Goal: Transaction & Acquisition: Obtain resource

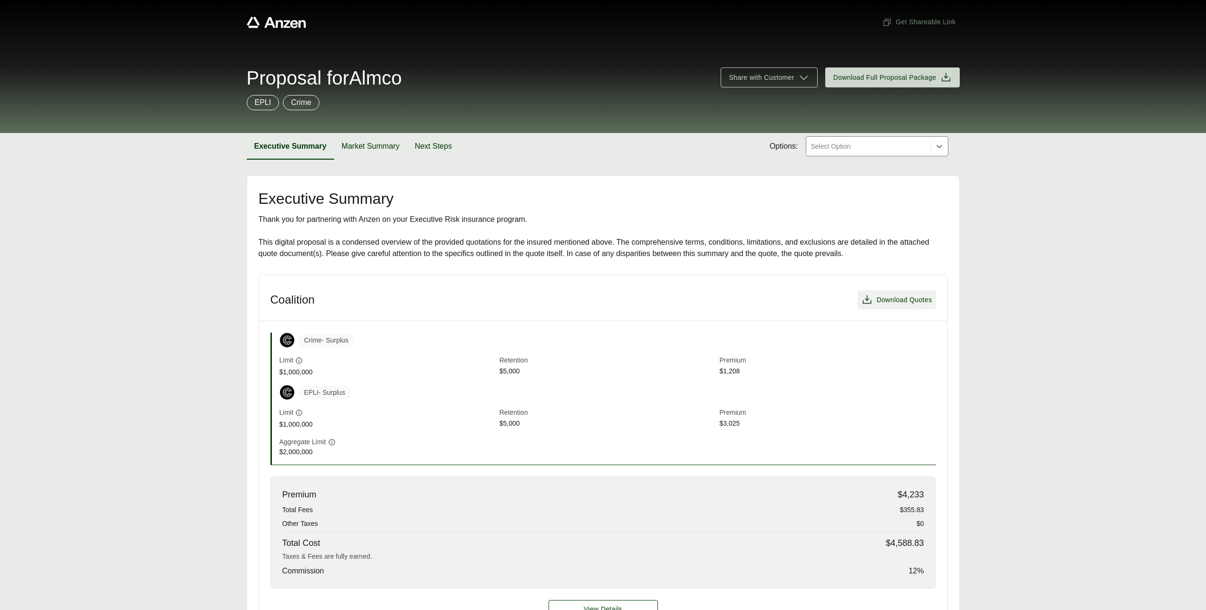
click at [902, 301] on span "Download Quotes" at bounding box center [905, 300] width 56 height 10
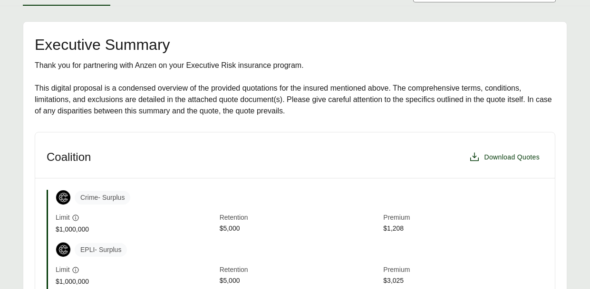
scroll to position [158, 0]
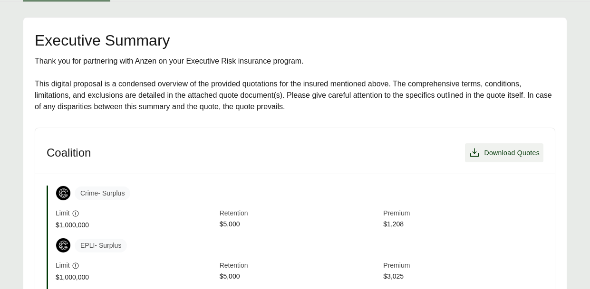
click at [483, 151] on span "Download Quotes" at bounding box center [504, 152] width 71 height 11
click at [316, 196] on div "Crime - Surplus" at bounding box center [300, 193] width 488 height 15
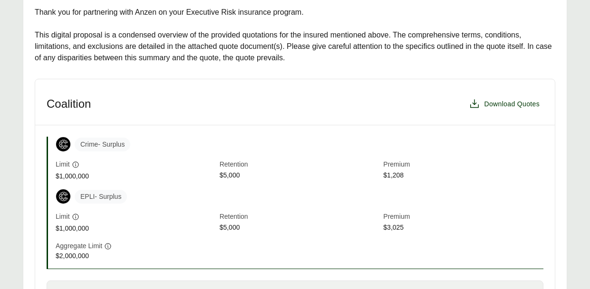
scroll to position [285, 0]
